Goal: Communication & Community: Answer question/provide support

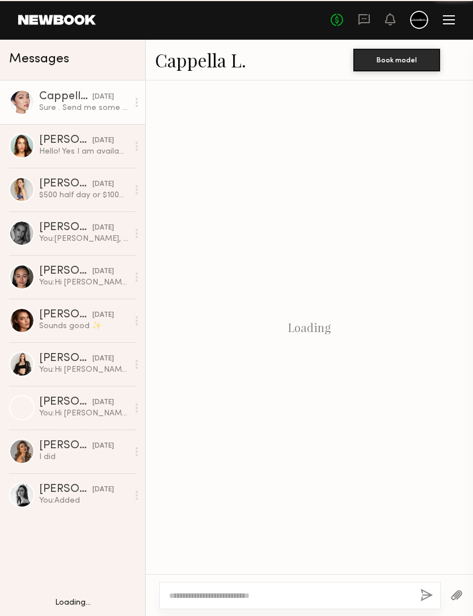
scroll to position [481, 0]
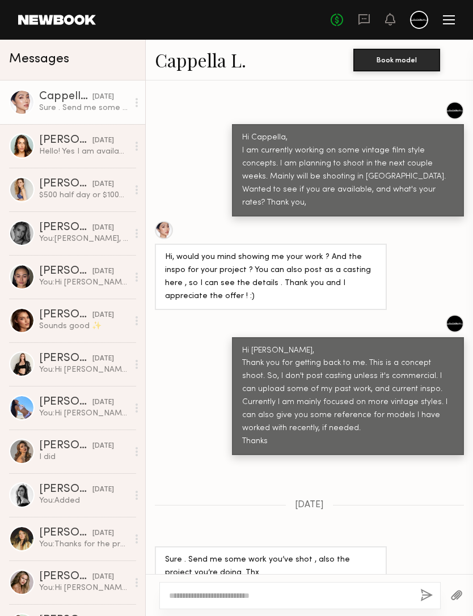
click at [453, 589] on button "button" at bounding box center [456, 596] width 12 height 14
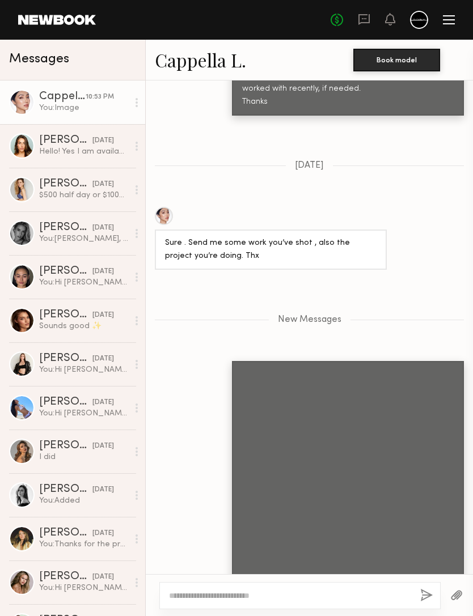
click at [425, 589] on button "button" at bounding box center [426, 596] width 12 height 14
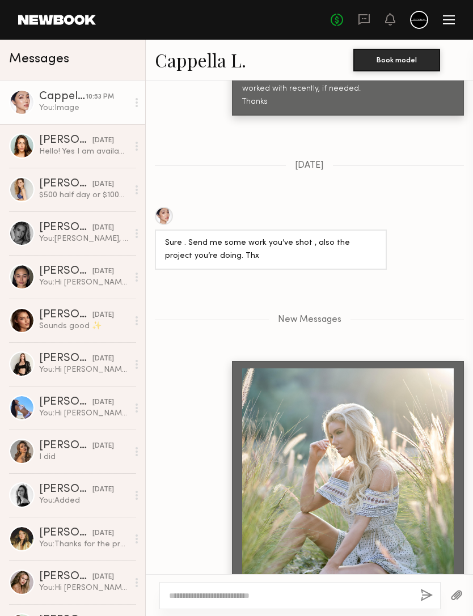
click at [451, 589] on button "button" at bounding box center [456, 596] width 12 height 14
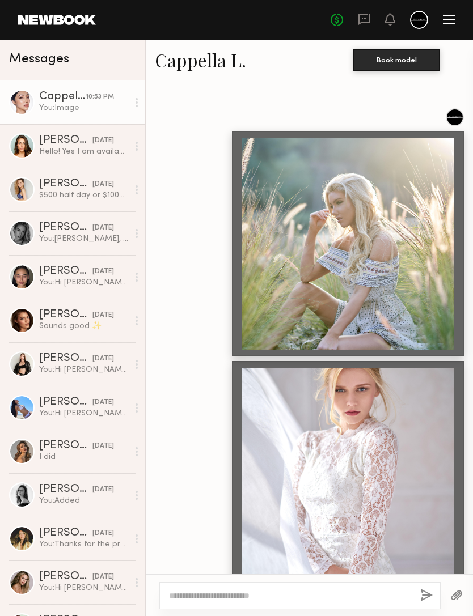
click at [455, 589] on button "button" at bounding box center [456, 596] width 12 height 14
click at [456, 589] on button "button" at bounding box center [456, 596] width 12 height 14
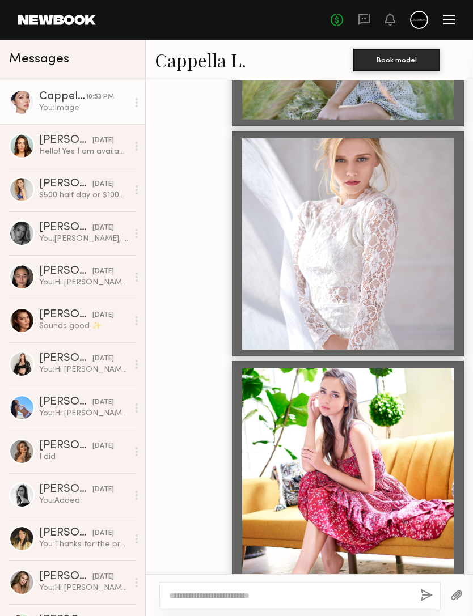
click at [457, 589] on button "button" at bounding box center [456, 596] width 12 height 14
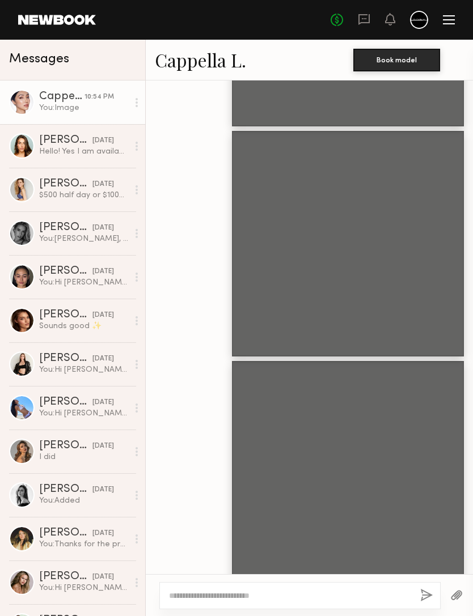
scroll to position [1533, 0]
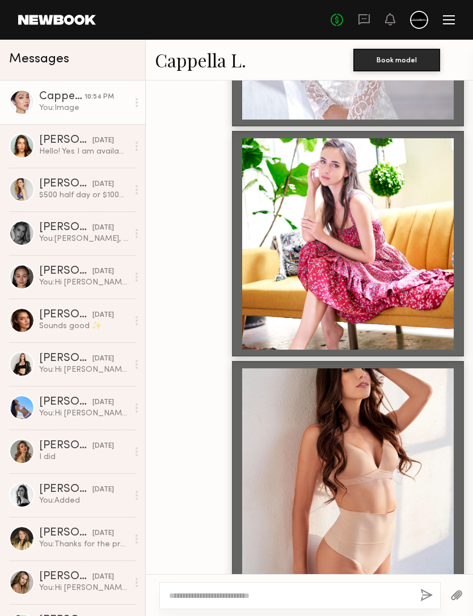
click at [458, 589] on button "button" at bounding box center [456, 596] width 12 height 14
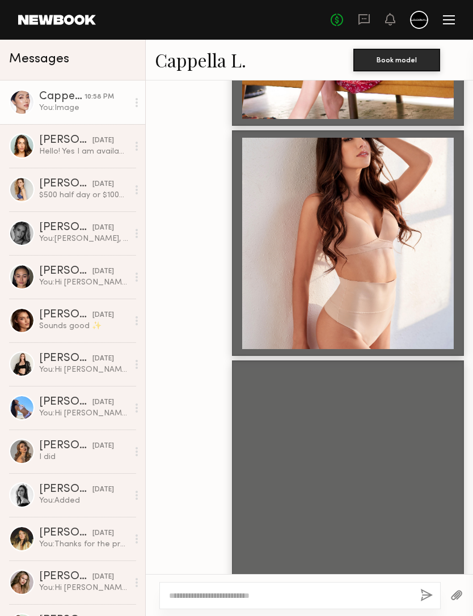
scroll to position [1763, 0]
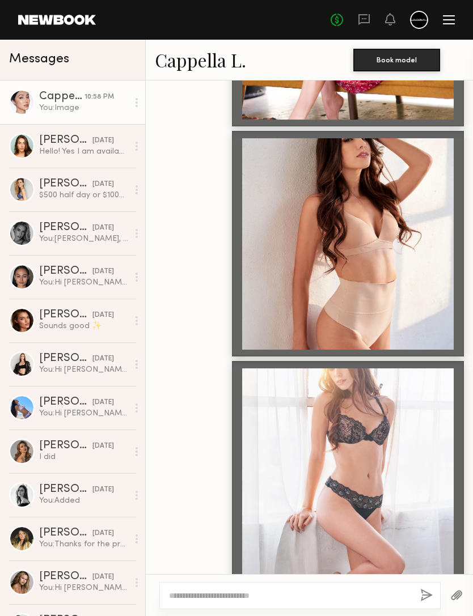
click at [366, 590] on textarea at bounding box center [290, 595] width 242 height 11
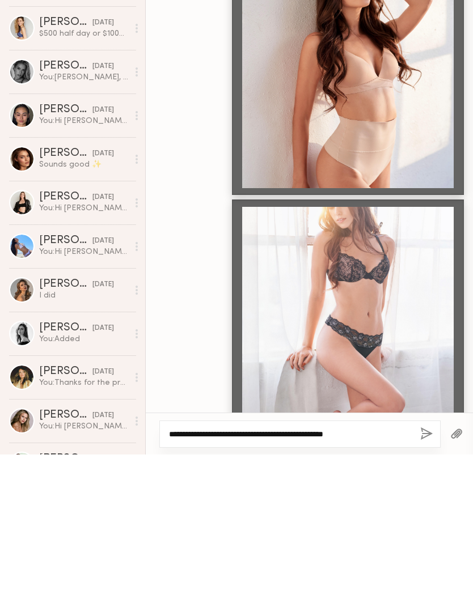
type textarea "**********"
click at [427, 589] on button "button" at bounding box center [426, 596] width 12 height 14
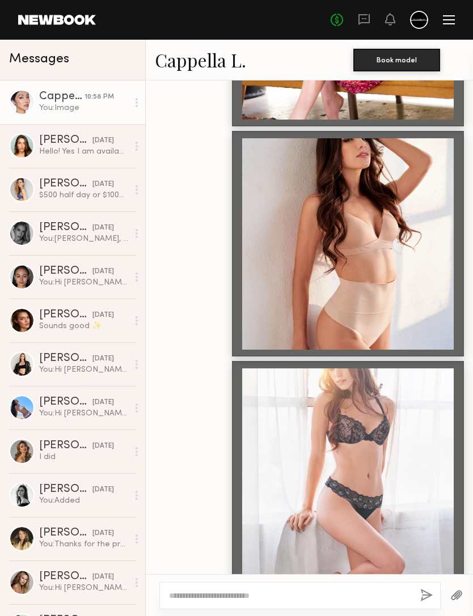
scroll to position [1794, 0]
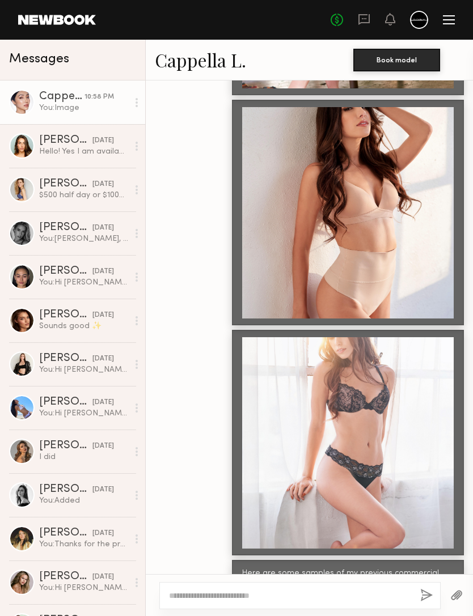
click at [344, 590] on textarea at bounding box center [290, 595] width 242 height 11
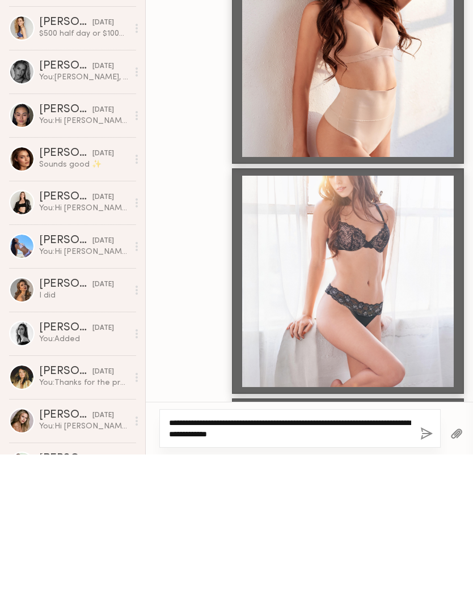
type textarea "**********"
click at [424, 589] on button "button" at bounding box center [426, 596] width 12 height 14
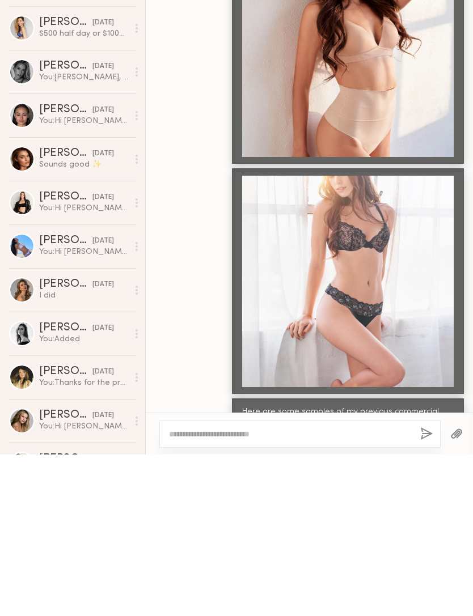
scroll to position [1838, 0]
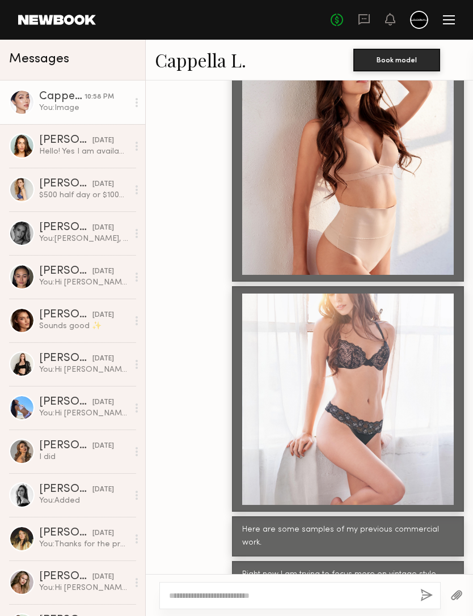
click at [460, 589] on button "button" at bounding box center [456, 596] width 12 height 14
click at [458, 589] on button "button" at bounding box center [456, 596] width 12 height 14
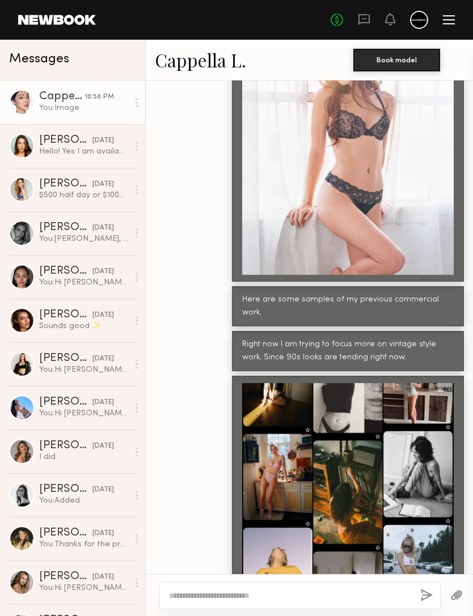
click at [459, 589] on button "button" at bounding box center [456, 596] width 12 height 14
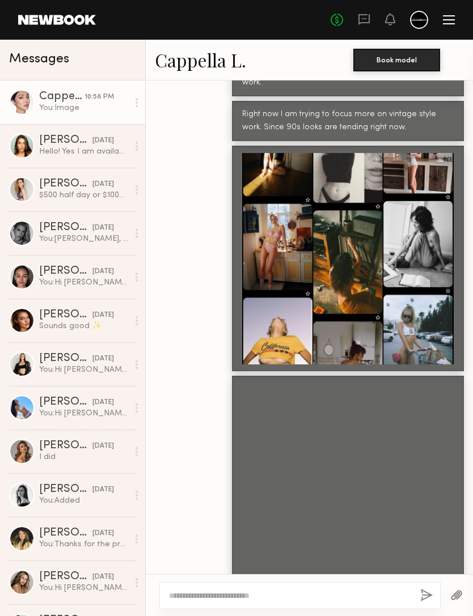
click at [347, 590] on textarea at bounding box center [290, 595] width 242 height 11
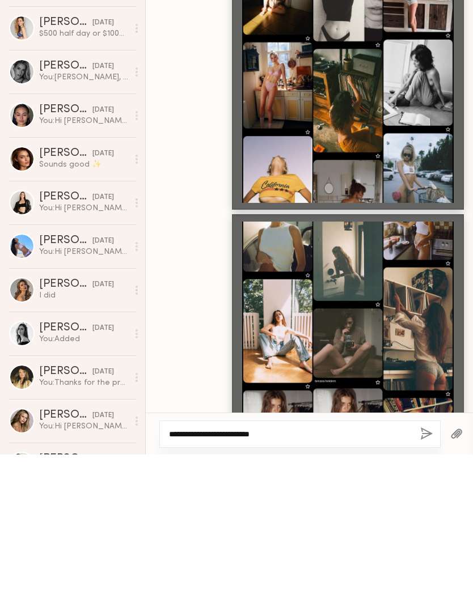
type textarea "**********"
click at [427, 589] on button "button" at bounding box center [426, 596] width 12 height 14
